Goal: Register for event/course

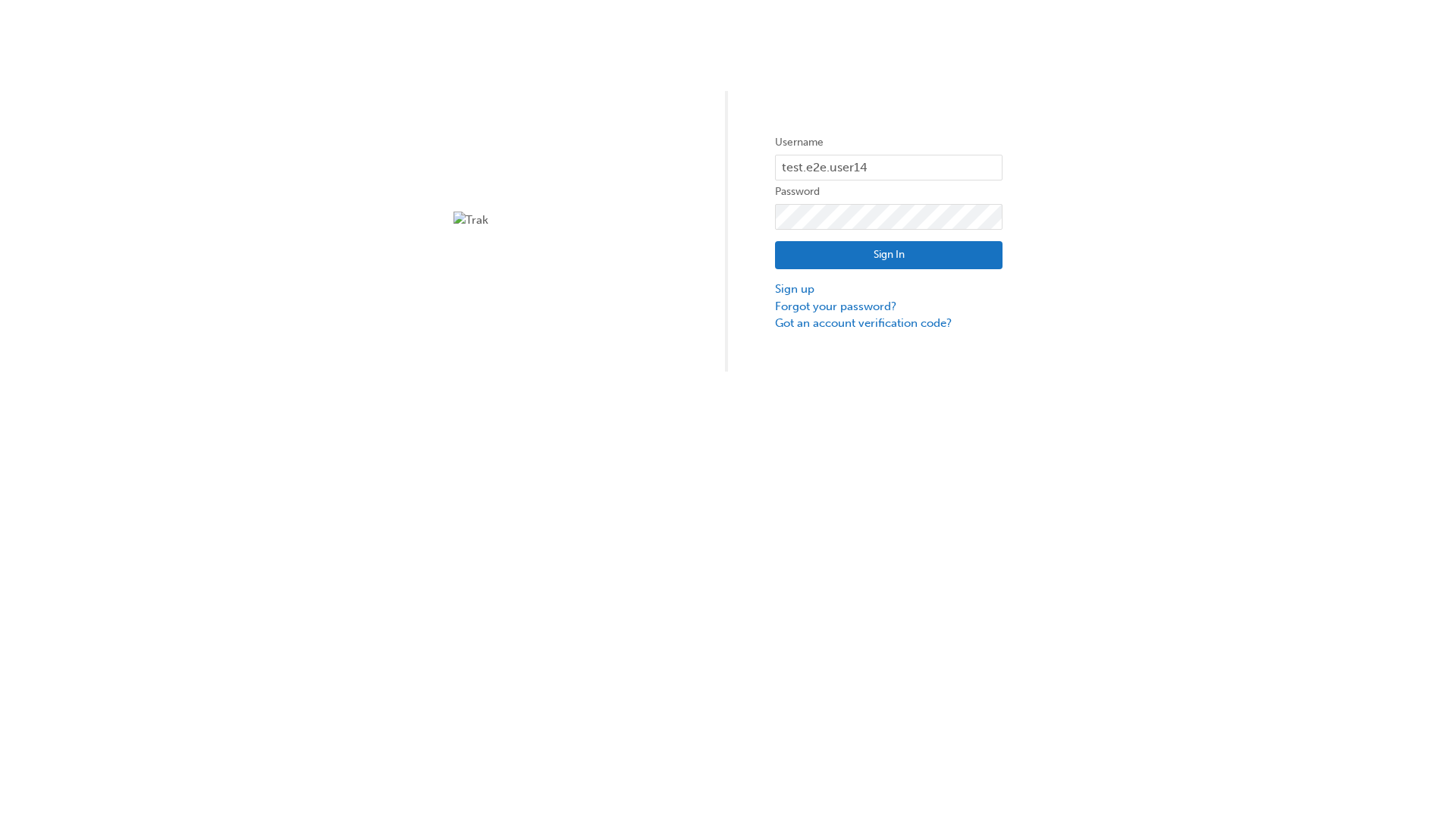
type input "test.e2e.user14"
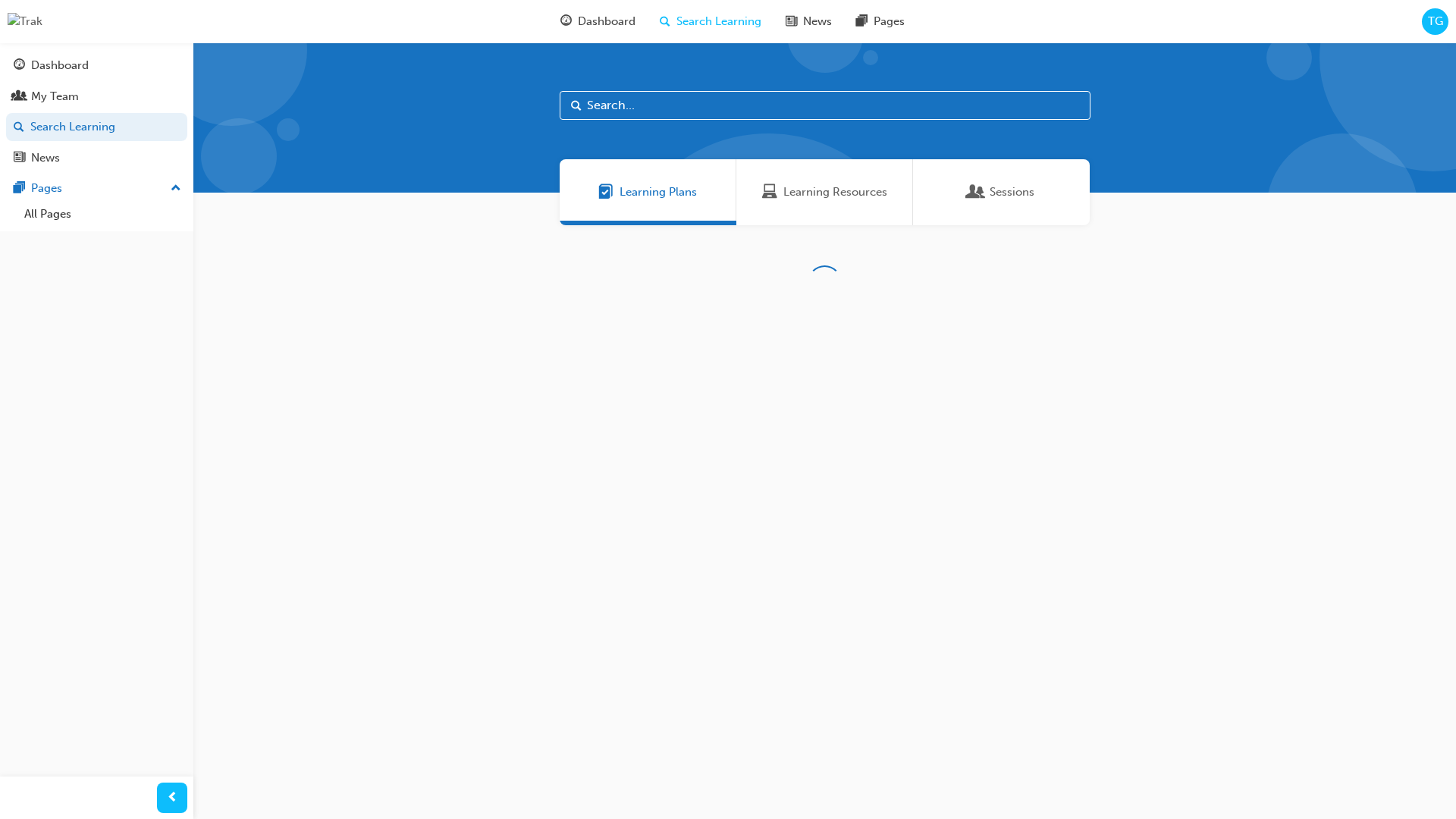
scroll to position [49, 0]
